Goal: Check status: Check status

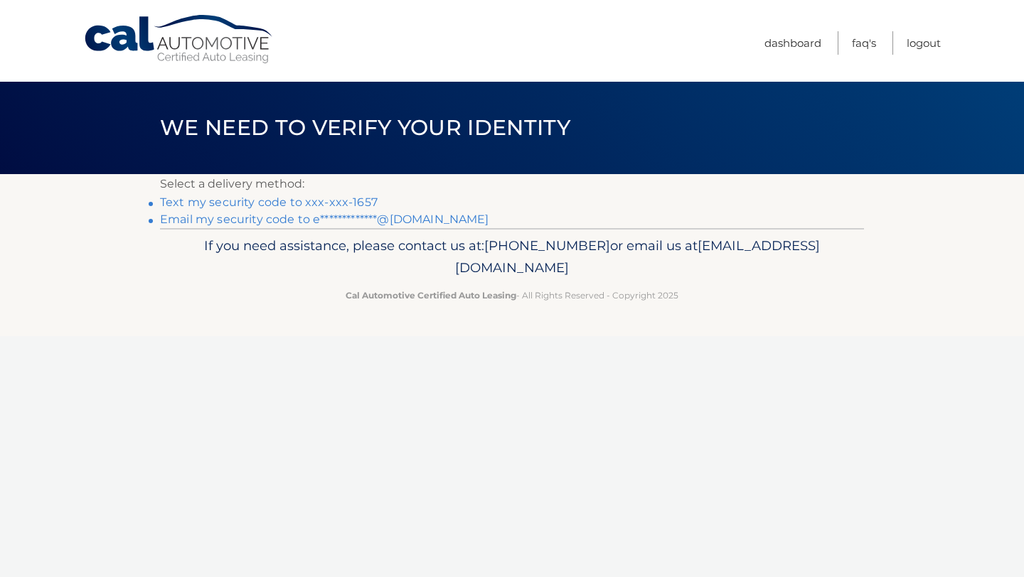
click at [347, 200] on link "Text my security code to xxx-xxx-1657" at bounding box center [269, 203] width 218 height 14
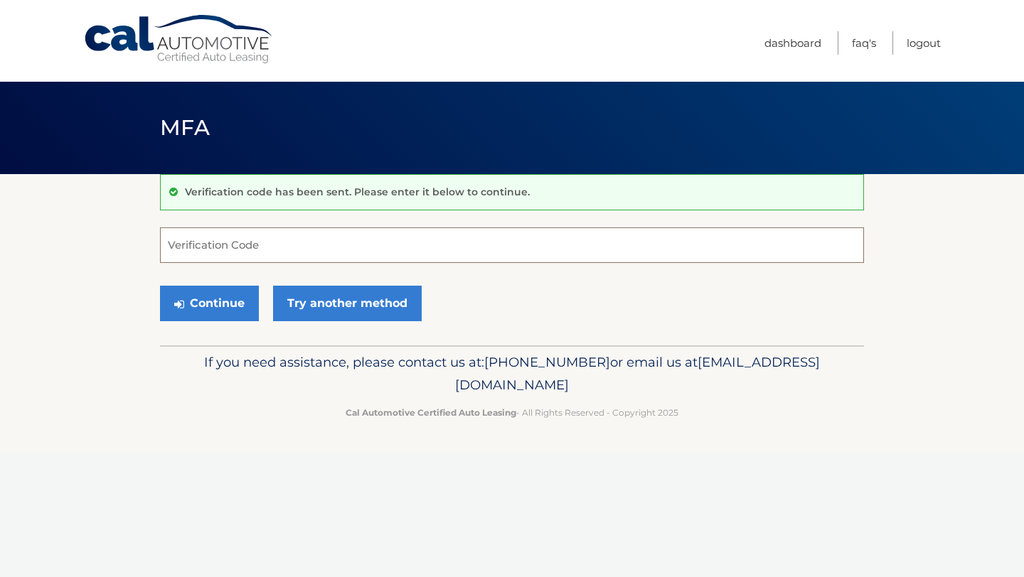
click at [321, 241] on input "Verification Code" at bounding box center [512, 246] width 704 height 36
type input "722331"
click at [243, 301] on button "Continue" at bounding box center [209, 304] width 99 height 36
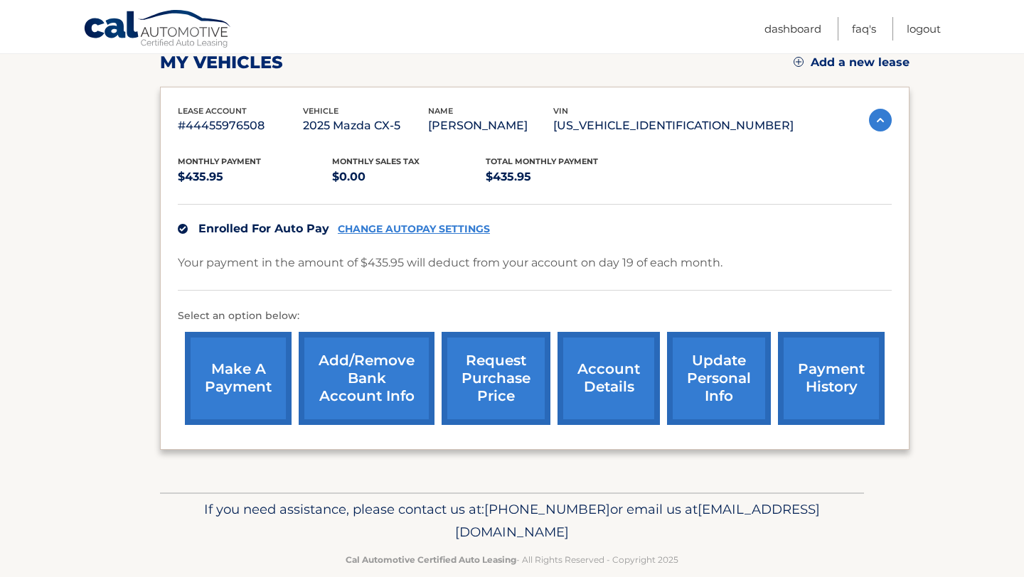
scroll to position [209, 0]
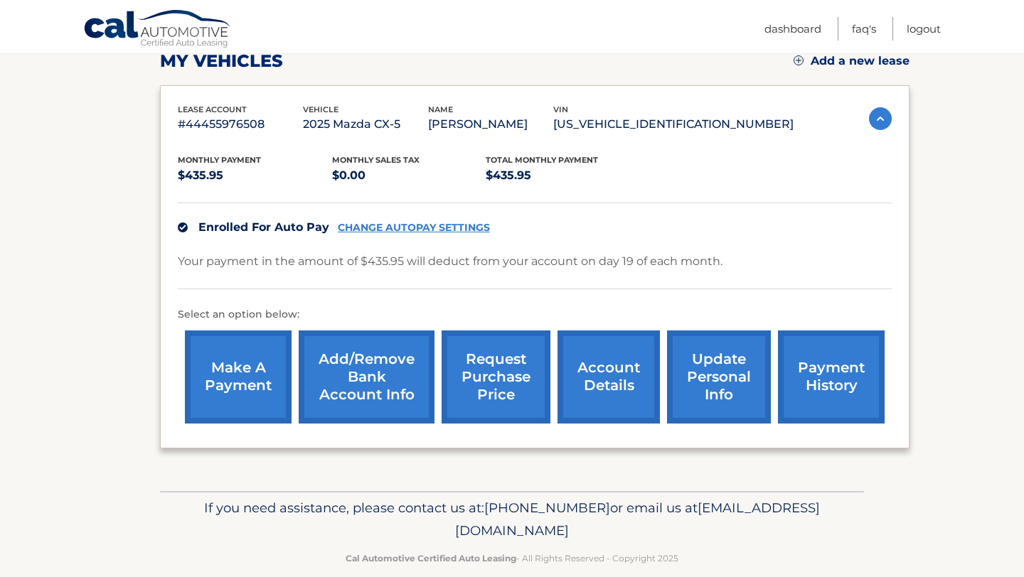
click at [851, 366] on link "payment history" at bounding box center [831, 377] width 107 height 93
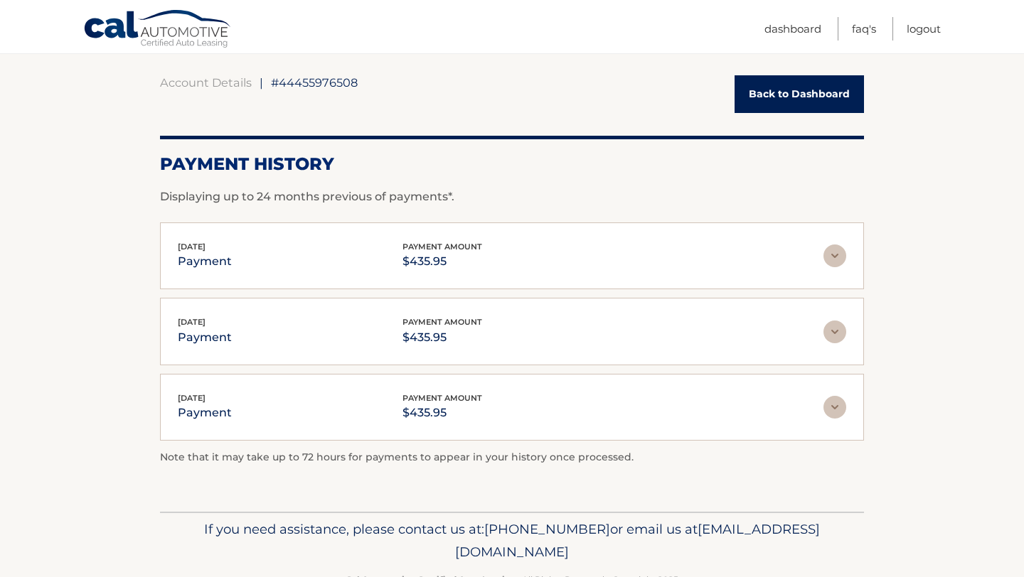
scroll to position [126, 0]
click at [840, 252] on img at bounding box center [835, 254] width 23 height 23
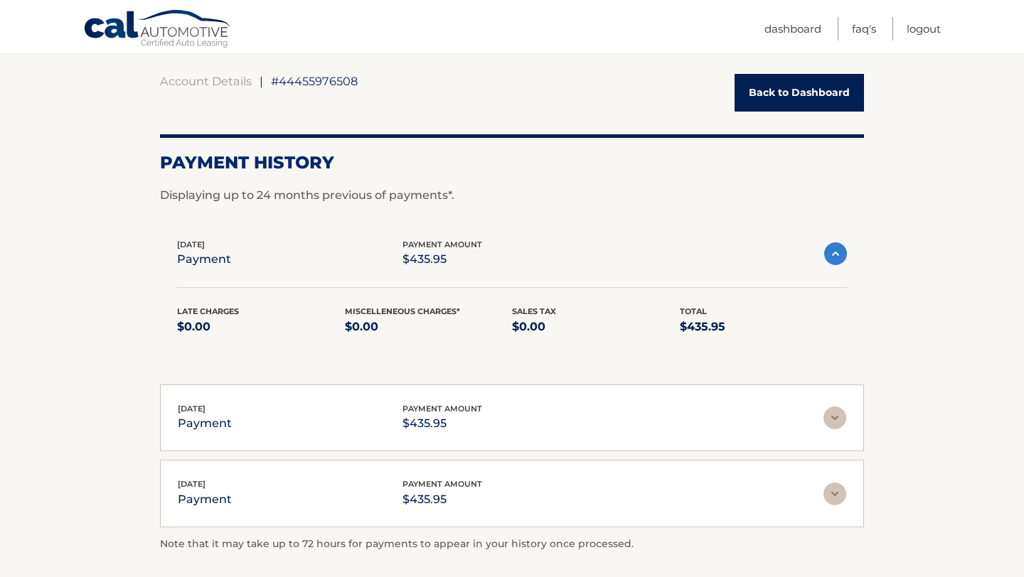
click at [838, 251] on img at bounding box center [835, 254] width 23 height 23
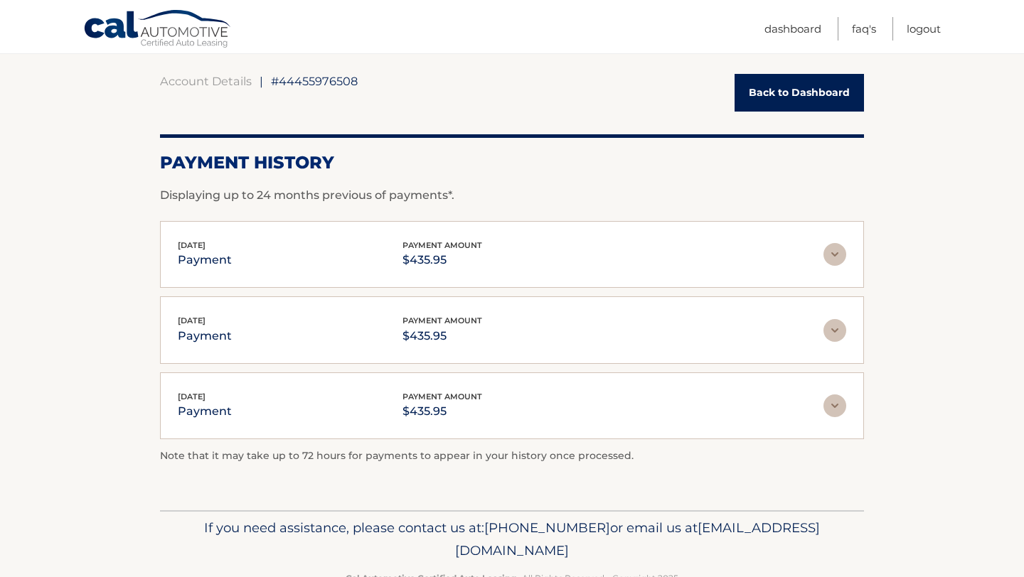
click at [767, 102] on link "Back to Dashboard" at bounding box center [799, 93] width 129 height 38
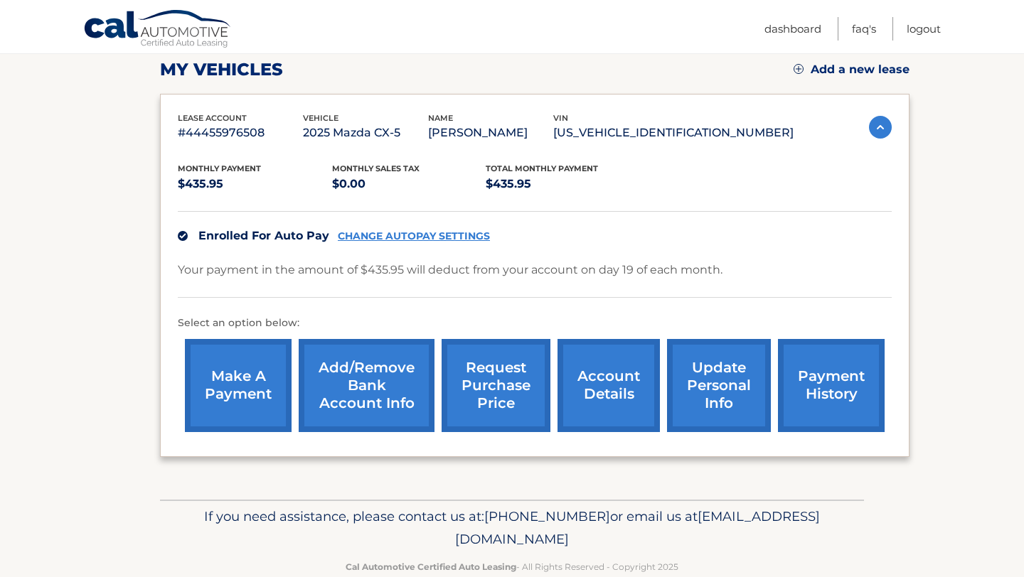
scroll to position [230, 0]
